Goal: Task Accomplishment & Management: Manage account settings

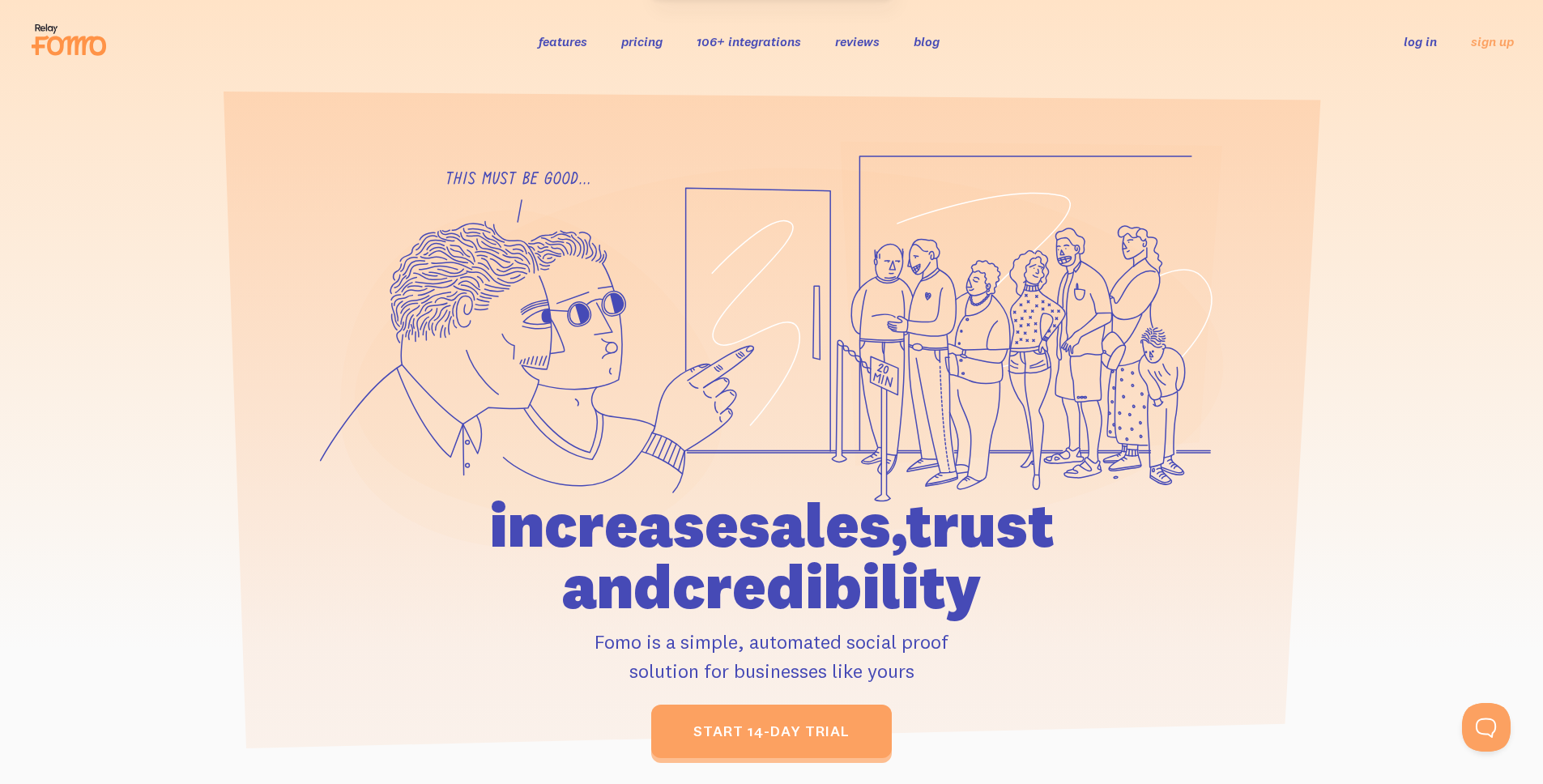
click at [1428, 40] on link "log in" at bounding box center [1420, 40] width 33 height 16
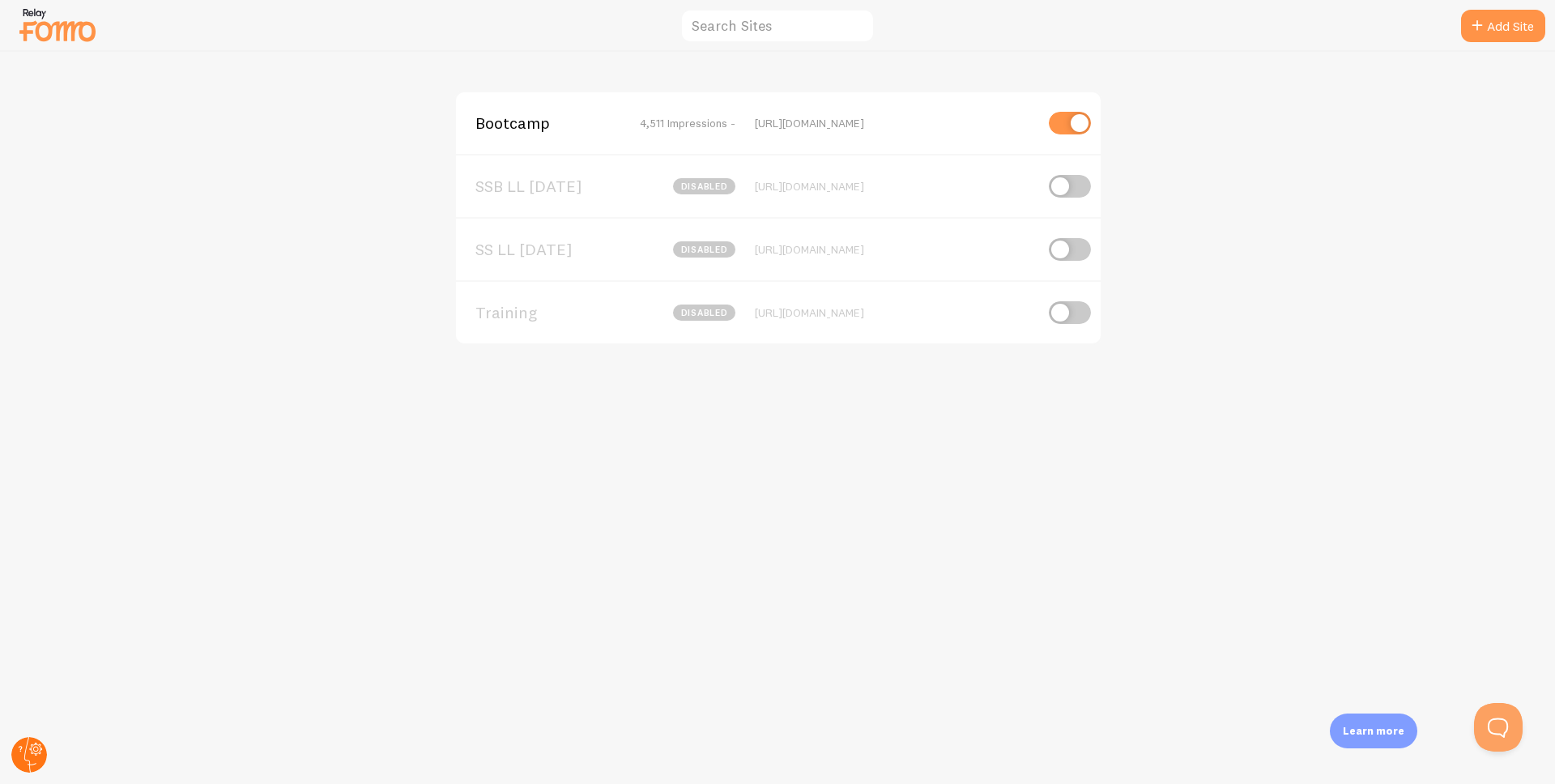
click at [21, 745] on circle at bounding box center [29, 755] width 36 height 36
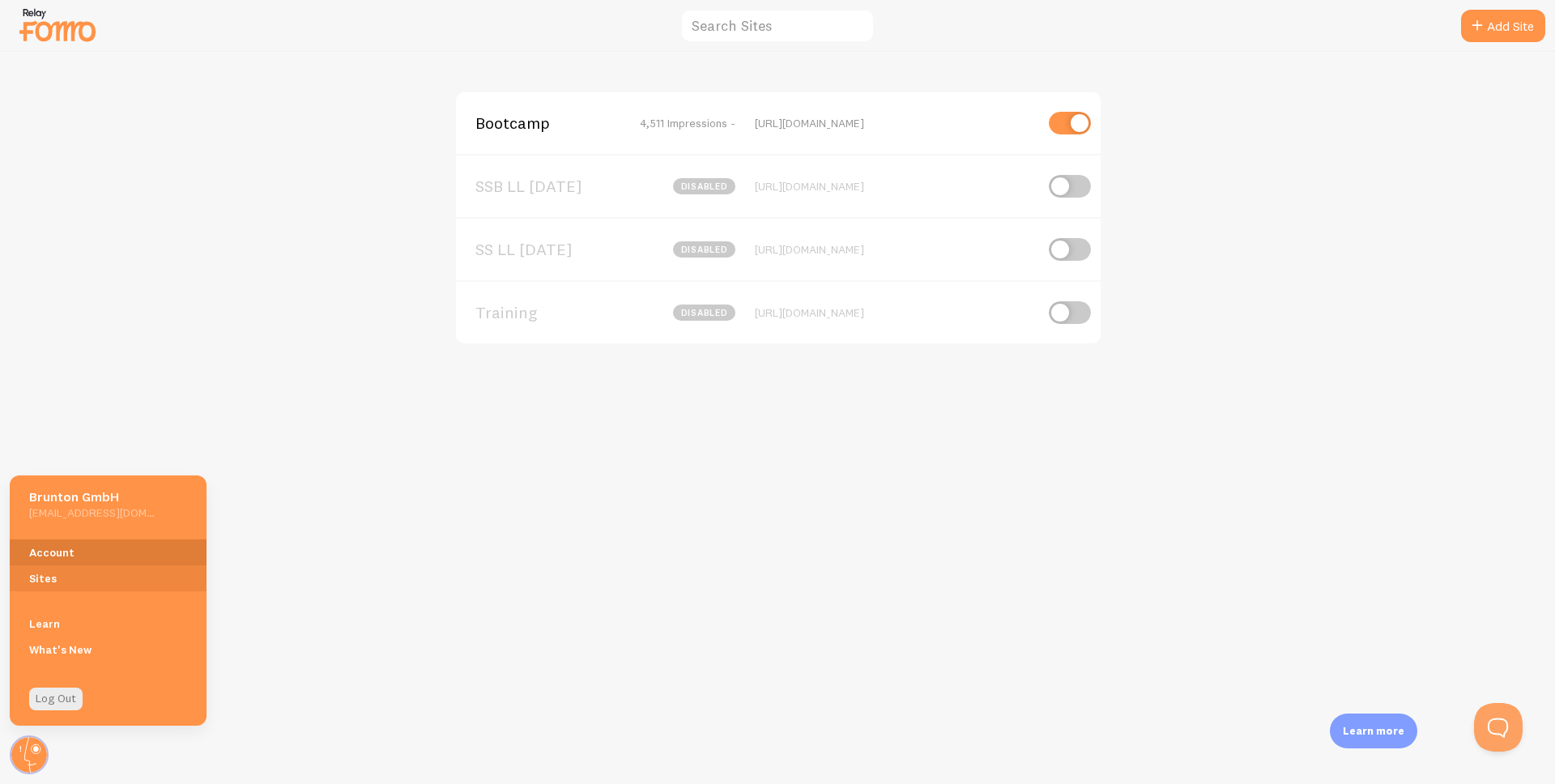
click at [90, 559] on link "Account" at bounding box center [107, 552] width 197 height 26
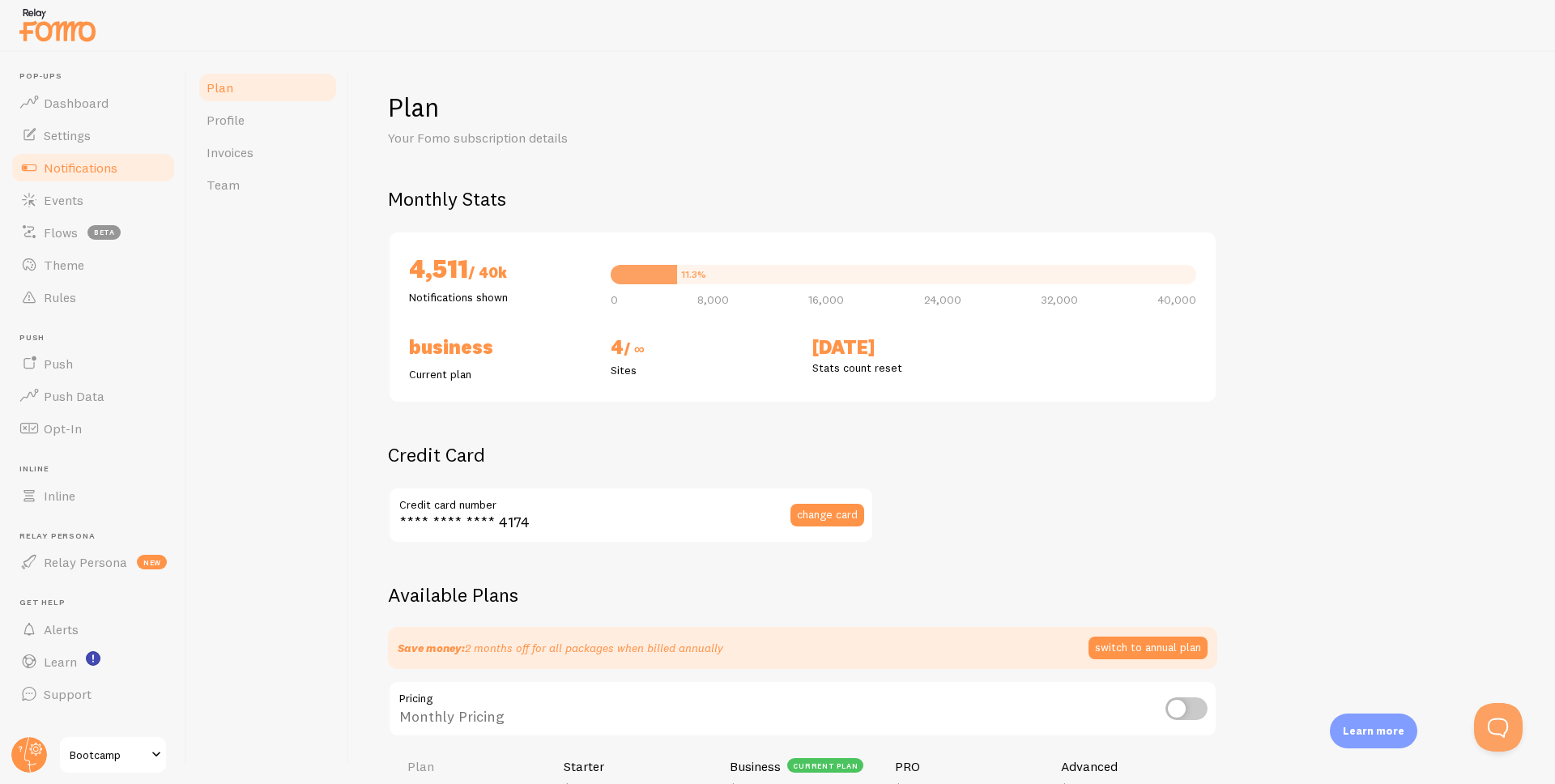
click at [83, 172] on span "Notifications" at bounding box center [80, 168] width 73 height 16
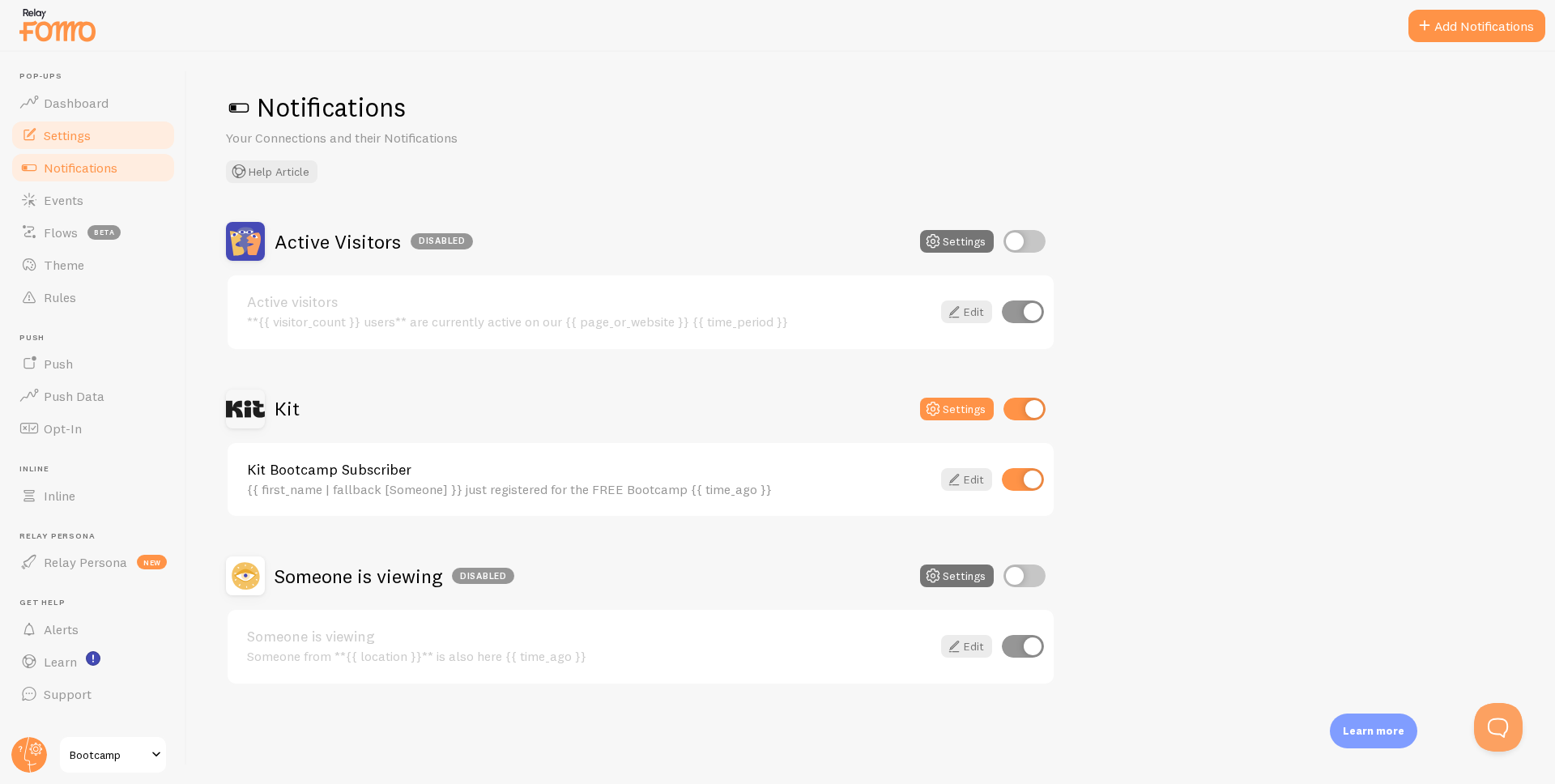
click at [107, 139] on link "Settings" at bounding box center [92, 136] width 167 height 32
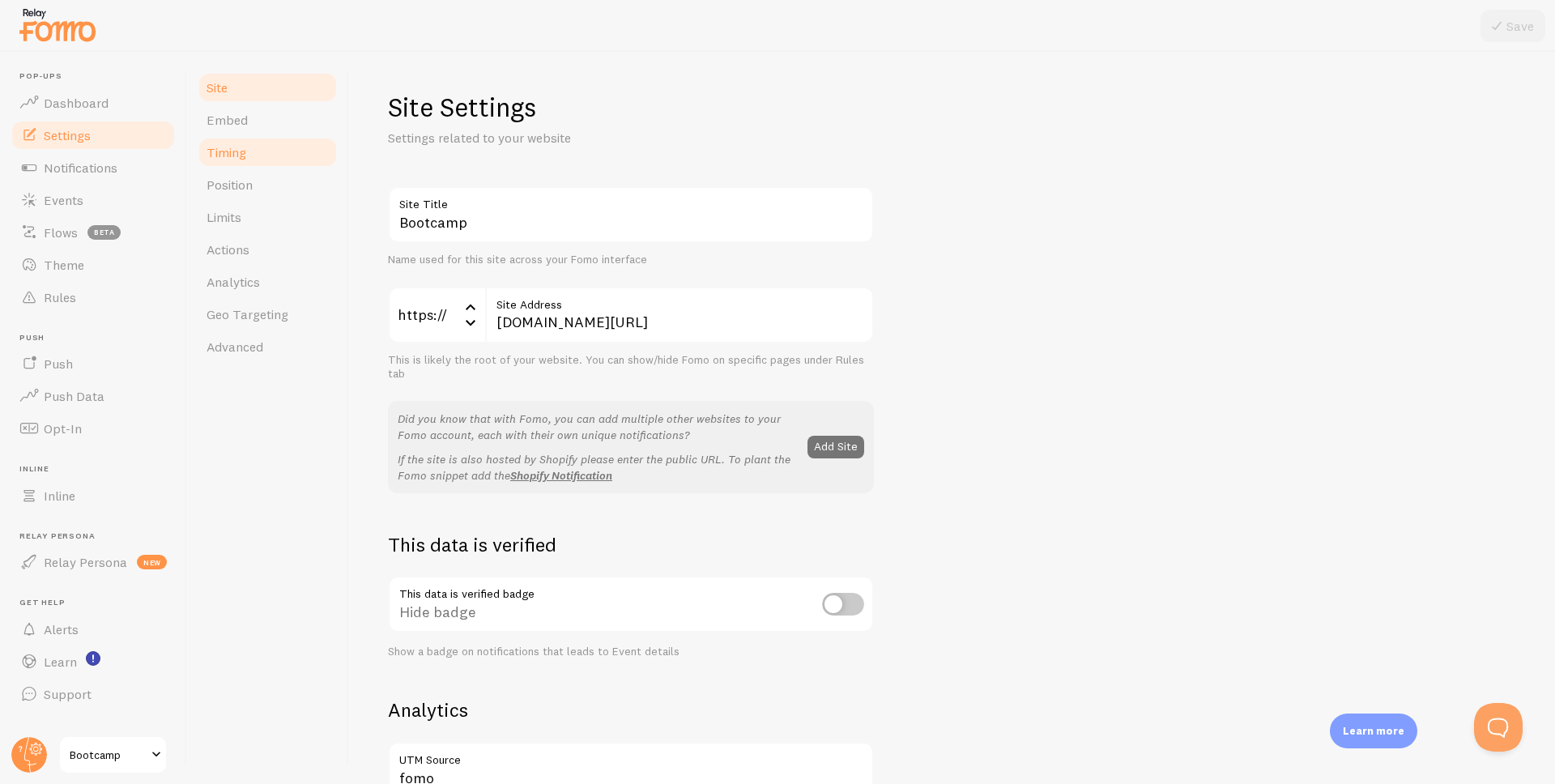
click at [277, 150] on link "Timing" at bounding box center [267, 152] width 142 height 32
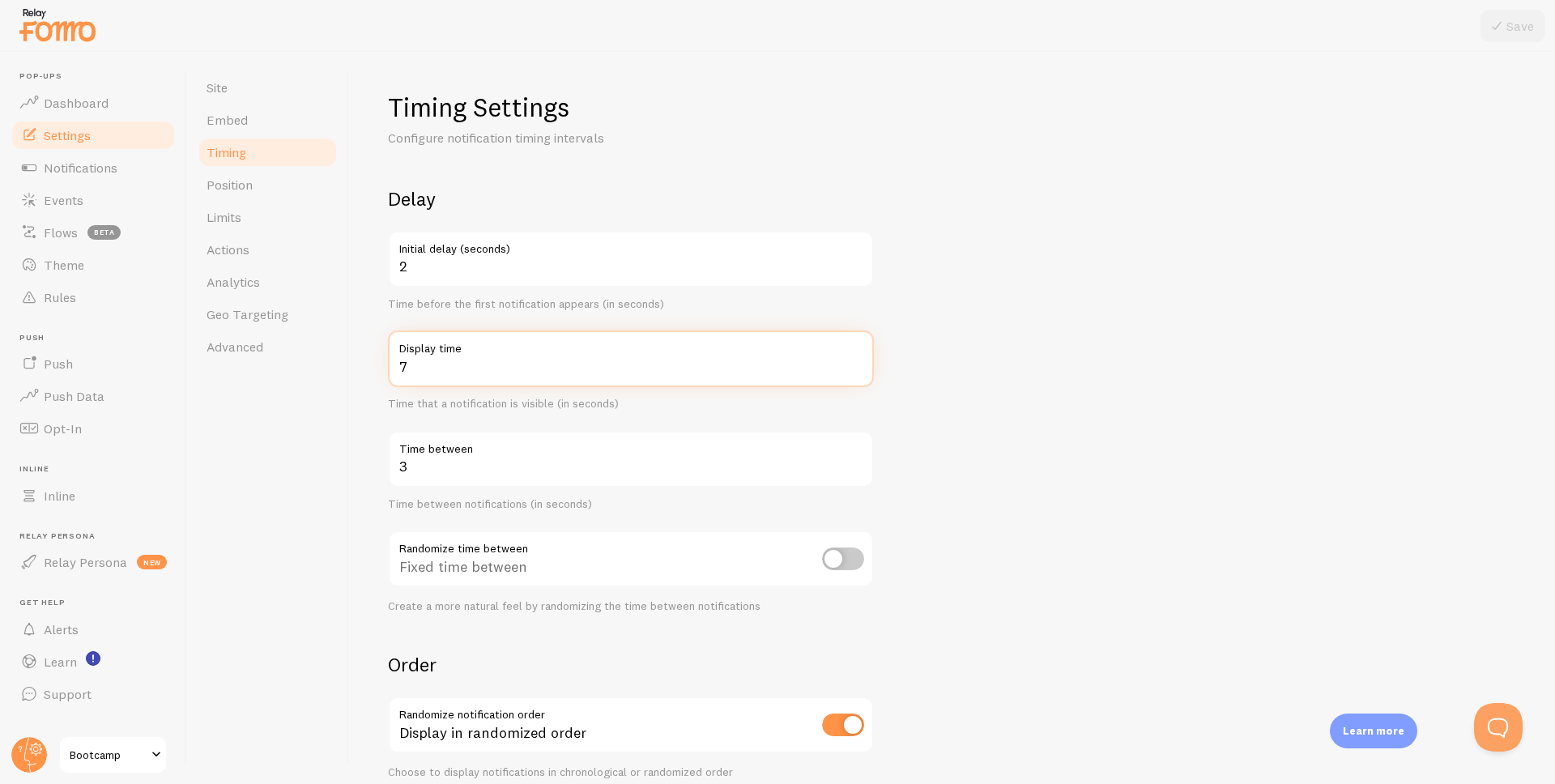
click at [852, 372] on input "7" at bounding box center [631, 359] width 486 height 56
type input "6"
click at [854, 372] on input "6" at bounding box center [631, 359] width 486 height 56
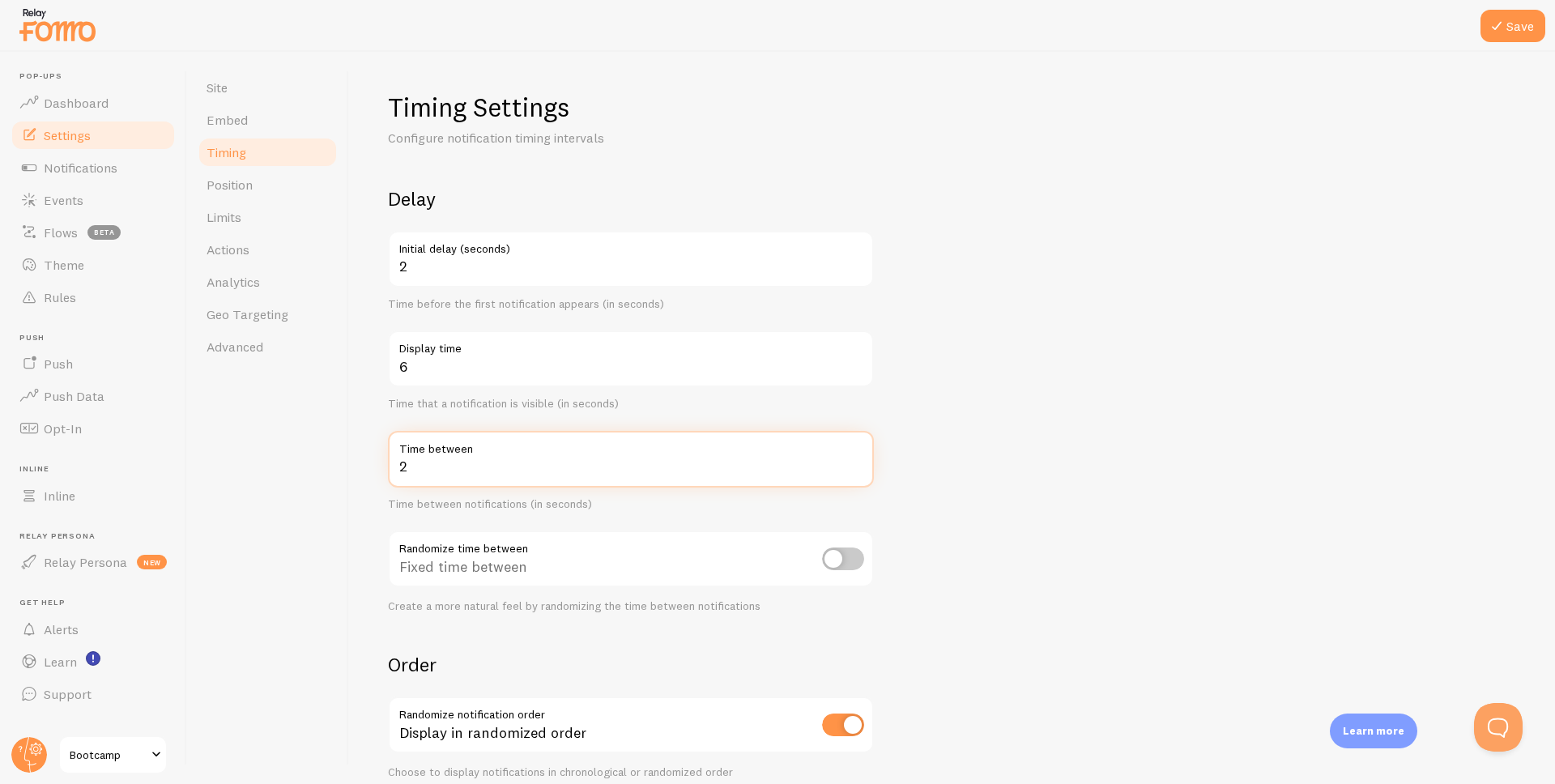
type input "2"
click at [858, 472] on input "2" at bounding box center [631, 459] width 486 height 56
click at [1497, 38] on button "Save" at bounding box center [1513, 25] width 65 height 32
